Goal: Navigation & Orientation: Find specific page/section

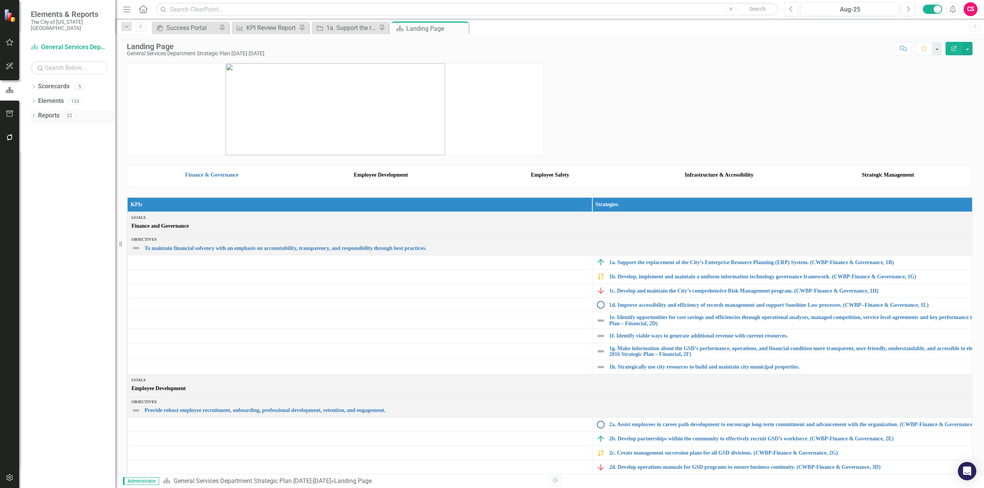
click at [32, 115] on icon "Dropdown" at bounding box center [33, 117] width 5 height 4
click at [45, 182] on div "[PERSON_NAME]'s Report" at bounding box center [78, 185] width 75 height 7
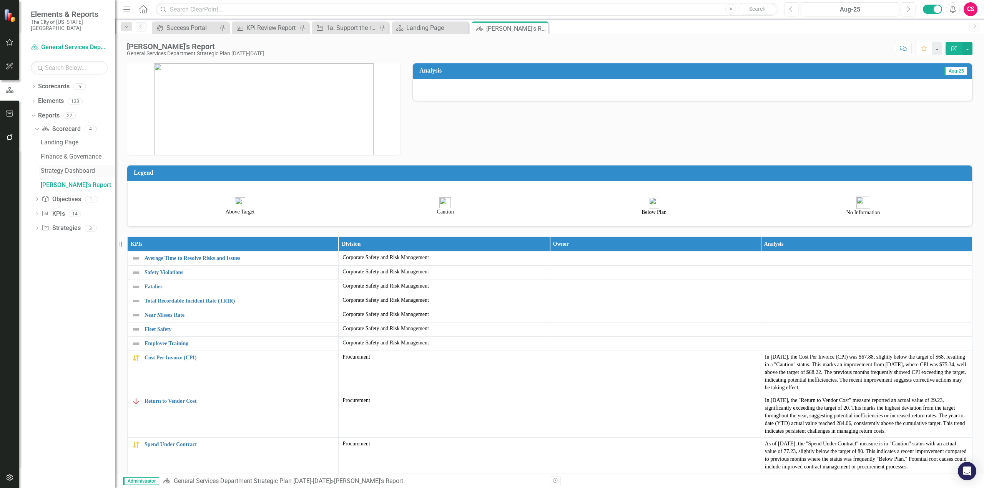
click at [61, 168] on div "Strategy Dashboard" at bounding box center [78, 171] width 75 height 7
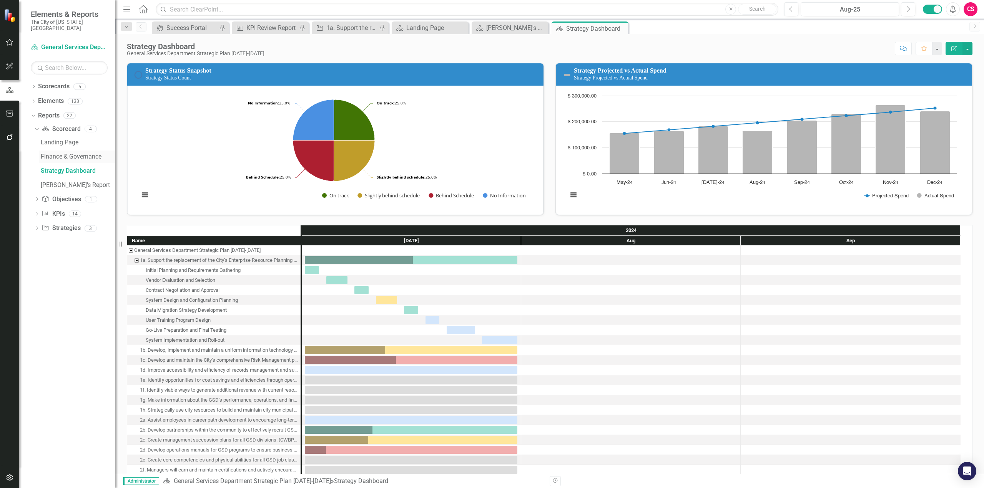
click at [63, 153] on div "Finance & Governance" at bounding box center [78, 156] width 75 height 7
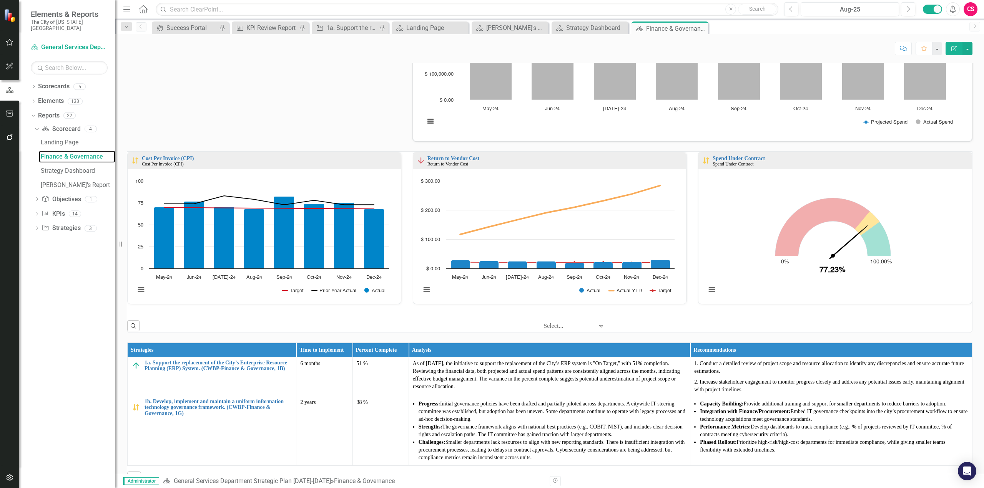
scroll to position [86, 0]
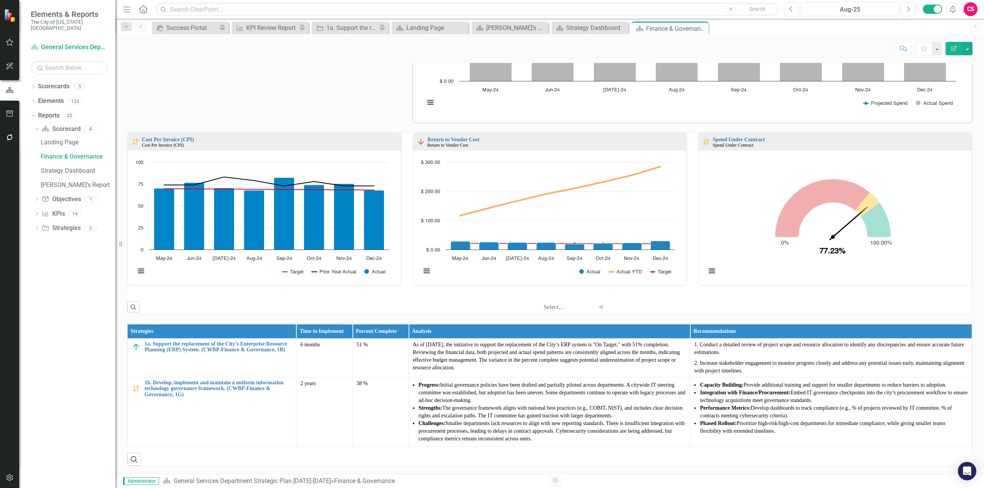
click at [15, 42] on button "button" at bounding box center [9, 43] width 17 height 16
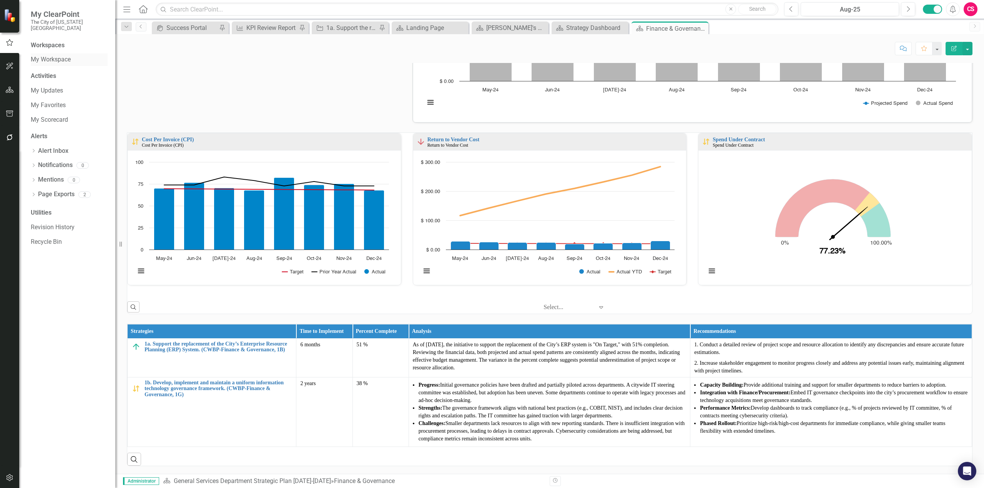
click at [48, 55] on link "My Workspace" at bounding box center [69, 59] width 77 height 9
click at [46, 55] on link "My Workspace" at bounding box center [69, 59] width 77 height 9
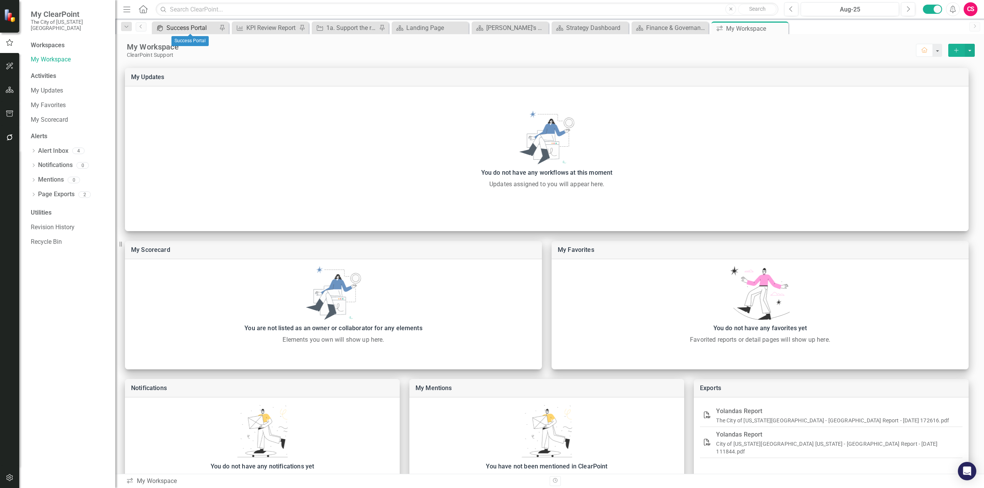
click at [184, 27] on div "Success Portal" at bounding box center [191, 28] width 51 height 10
